Goal: Obtain resource: Download file/media

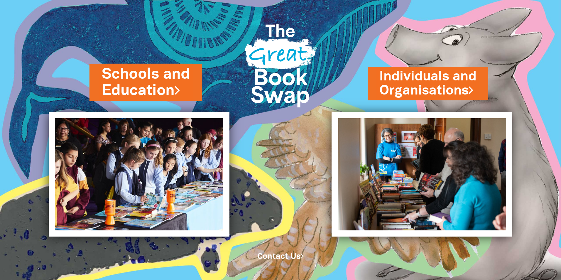
click at [151, 75] on link "Schools and Education" at bounding box center [146, 82] width 88 height 37
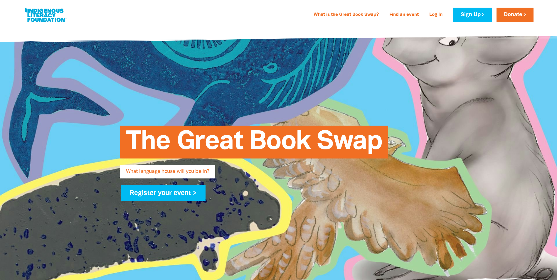
type input "shananne"
type input "[PERSON_NAME]"
type input "[EMAIL_ADDRESS][DOMAIN_NAME]"
type input "Discovery Early Learning Centre [GEOGRAPHIC_DATA]"
select select "early-learning"
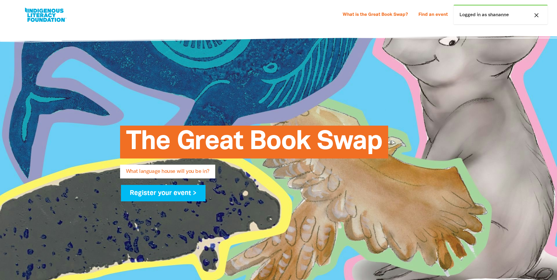
click at [486, 13] on div "close Logged in as shananne" at bounding box center [500, 15] width 94 height 20
click at [504, 21] on div "close Logged in as shananne" at bounding box center [500, 15] width 94 height 20
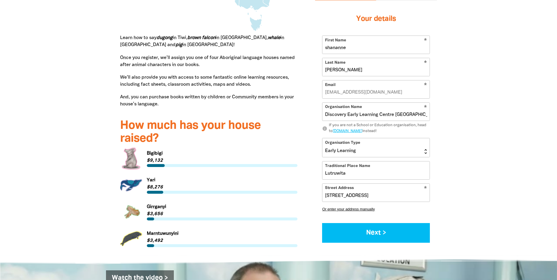
scroll to position [822, 0]
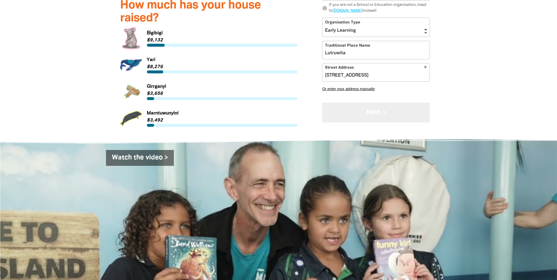
click at [365, 118] on button "Next >" at bounding box center [376, 113] width 108 height 20
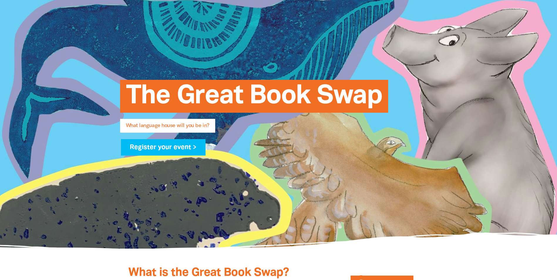
scroll to position [0, 0]
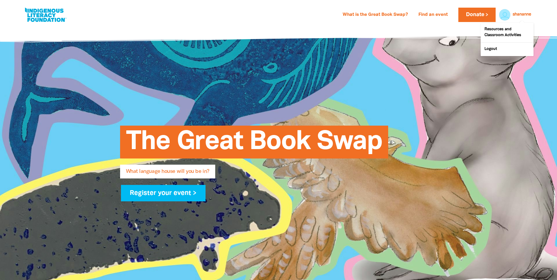
click at [520, 15] on link "shananne" at bounding box center [521, 15] width 18 height 4
click at [506, 14] on div at bounding box center [503, 15] width 14 height 14
click at [505, 34] on link "Resources and Classroom Activities" at bounding box center [506, 32] width 53 height 19
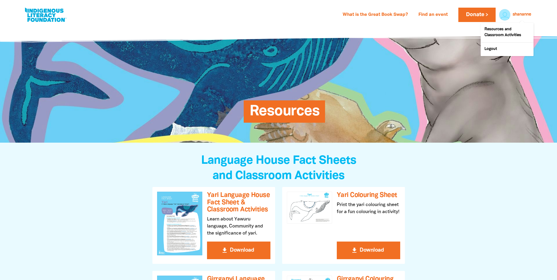
click at [527, 13] on link "shananne" at bounding box center [521, 15] width 18 height 4
click at [504, 14] on div at bounding box center [503, 15] width 14 height 14
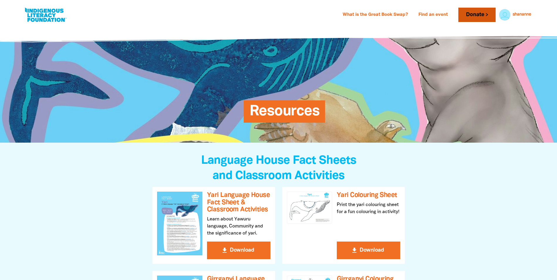
click at [477, 13] on link "Donate" at bounding box center [476, 15] width 37 height 14
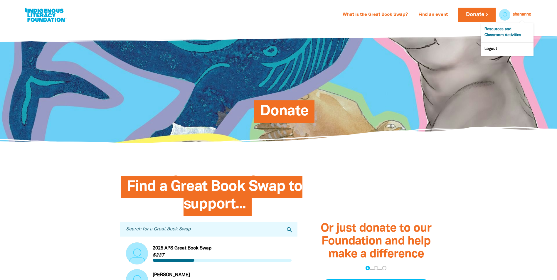
click at [516, 29] on link "Resources and Classroom Activities" at bounding box center [506, 32] width 53 height 19
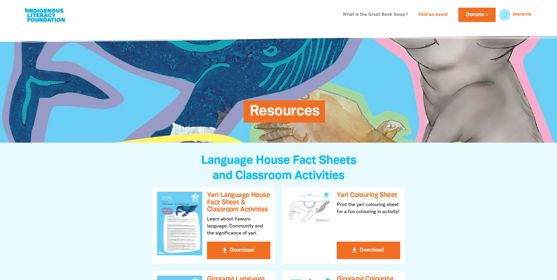
click at [379, 16] on link "What is the Great Book Swap?" at bounding box center [375, 14] width 72 height 9
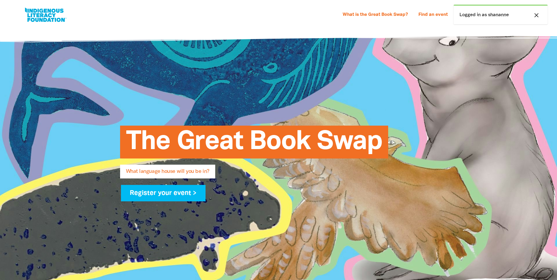
select select "early-learning"
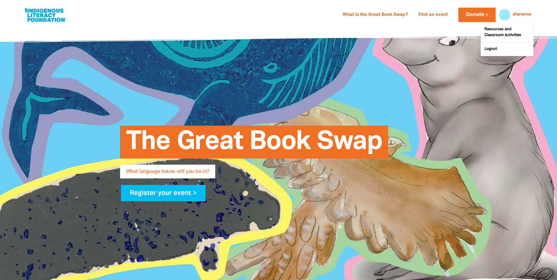
click at [520, 13] on link "shananne" at bounding box center [521, 15] width 18 height 4
click at [504, 13] on div at bounding box center [503, 15] width 14 height 14
click at [512, 16] on link "shananne" at bounding box center [521, 15] width 18 height 4
click at [510, 31] on link "Resources and Classroom Activities" at bounding box center [506, 32] width 53 height 19
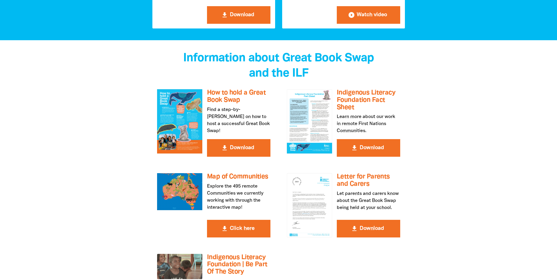
scroll to position [1027, 0]
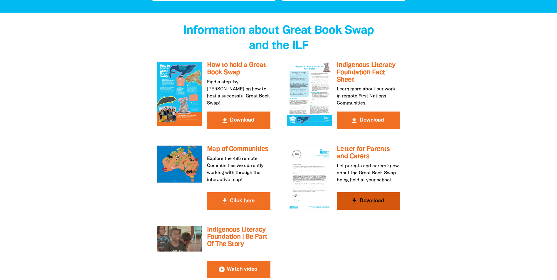
click at [370, 192] on button "get_app Download" at bounding box center [368, 201] width 63 height 18
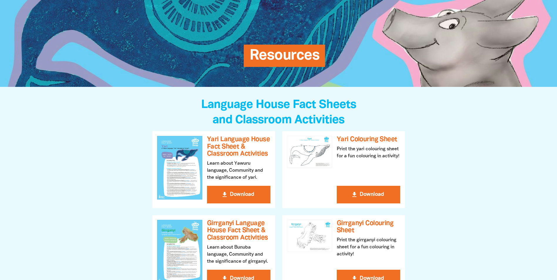
scroll to position [0, 0]
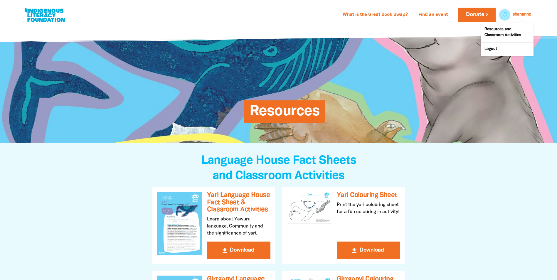
click at [518, 15] on link "shananne" at bounding box center [521, 15] width 18 height 4
click at [491, 51] on link "Logout" at bounding box center [506, 49] width 53 height 13
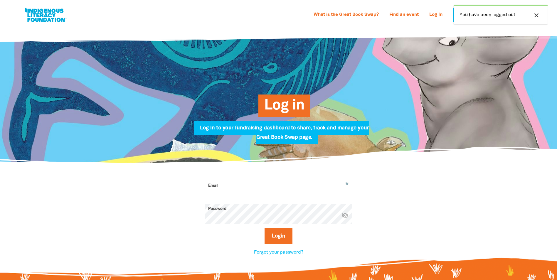
click at [220, 188] on input "Email" at bounding box center [278, 190] width 147 height 18
type input "shananneg@yahoo.com.au"
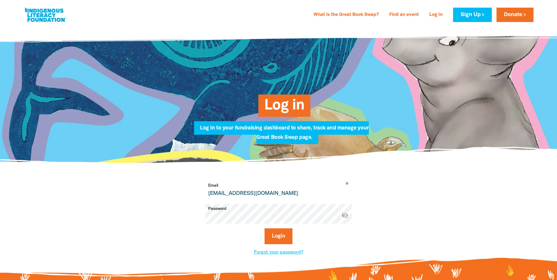
click at [264, 228] on button "Login" at bounding box center [278, 236] width 28 height 16
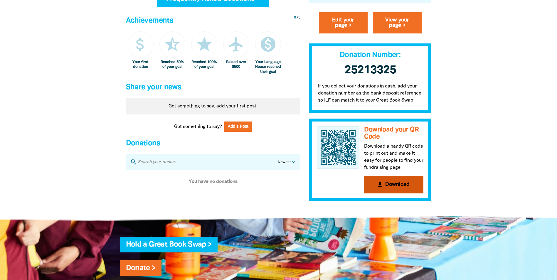
scroll to position [440, 0]
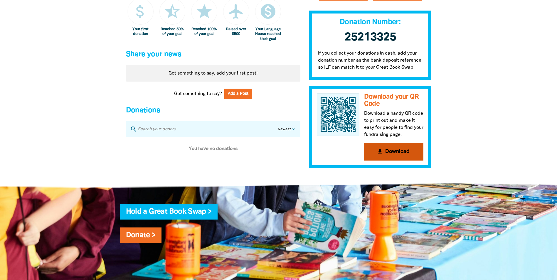
click at [403, 157] on button "get_app Download" at bounding box center [393, 152] width 59 height 18
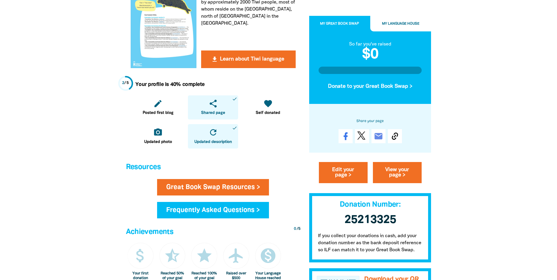
scroll to position [117, 0]
